Goal: Communication & Community: Answer question/provide support

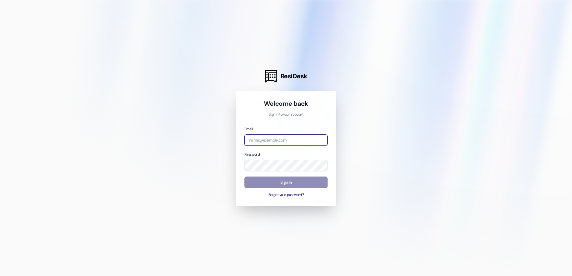
type input "[EMAIL_ADDRESS][DOMAIN_NAME]"
click at [283, 184] on button "Sign In" at bounding box center [285, 183] width 83 height 12
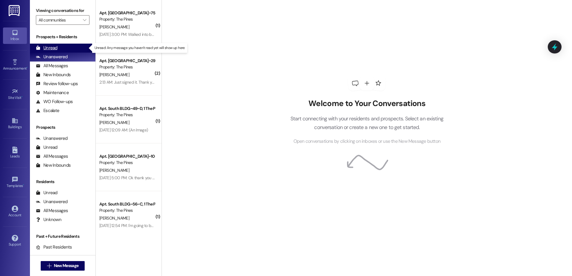
click at [66, 48] on div "Unread (0)" at bounding box center [63, 48] width 66 height 9
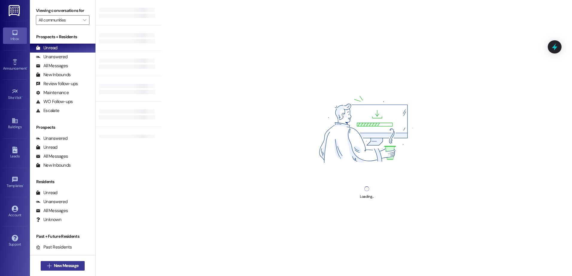
click at [57, 267] on span "New Message" at bounding box center [66, 266] width 25 height 6
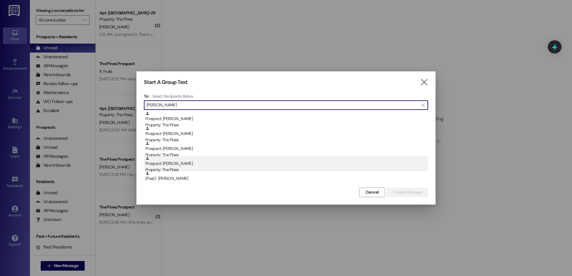
type input "[PERSON_NAME]"
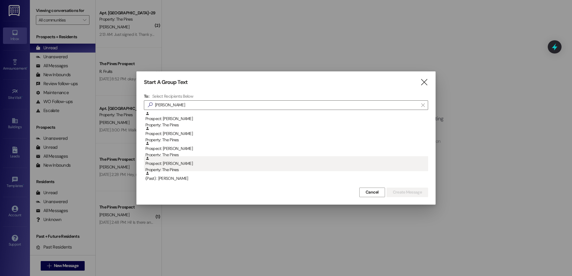
click at [188, 167] on div "Prospect: [PERSON_NAME] Property: The Pines" at bounding box center [286, 164] width 283 height 17
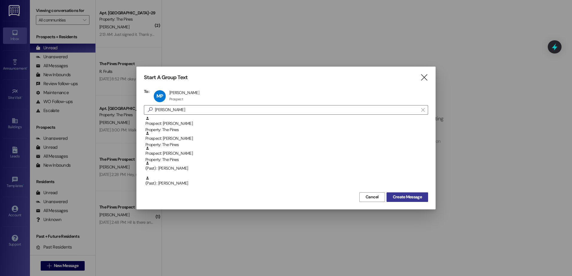
click at [396, 198] on span "Create Message" at bounding box center [407, 197] width 29 height 6
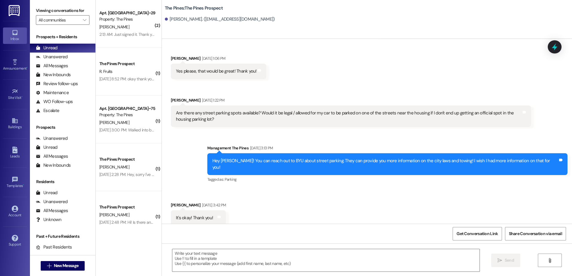
scroll to position [176, 0]
click at [237, 259] on textarea at bounding box center [325, 261] width 307 height 22
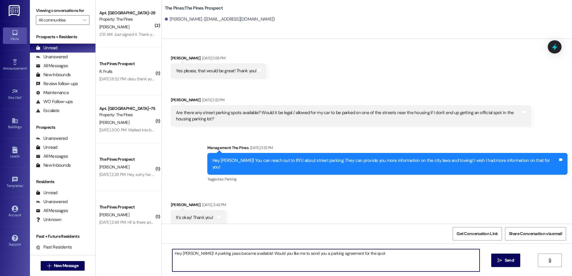
type textarea "Hey [PERSON_NAME]! A parking pass became available! Would you like me to send y…"
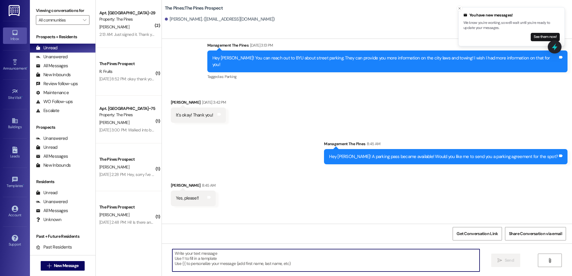
scroll to position [301, 0]
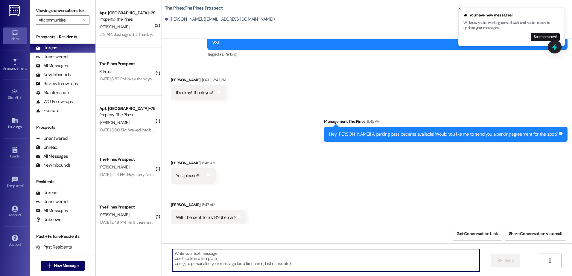
click at [219, 250] on textarea at bounding box center [325, 261] width 307 height 22
paste textarea "[EMAIL_ADDRESS][DOMAIN_NAME]"
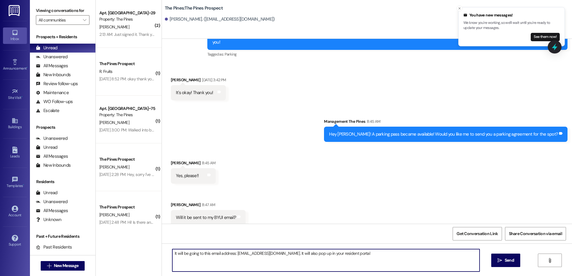
type textarea "It will be going to this email address: [EMAIL_ADDRESS][DOMAIN_NAME]. It will a…"
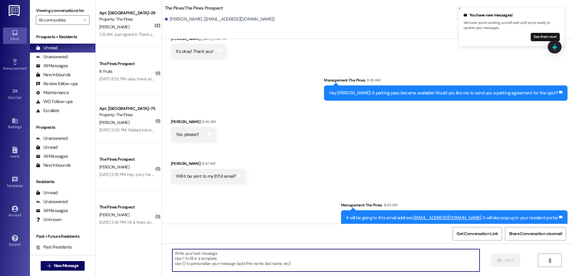
scroll to position [342, 0]
